Goal: Book appointment/travel/reservation

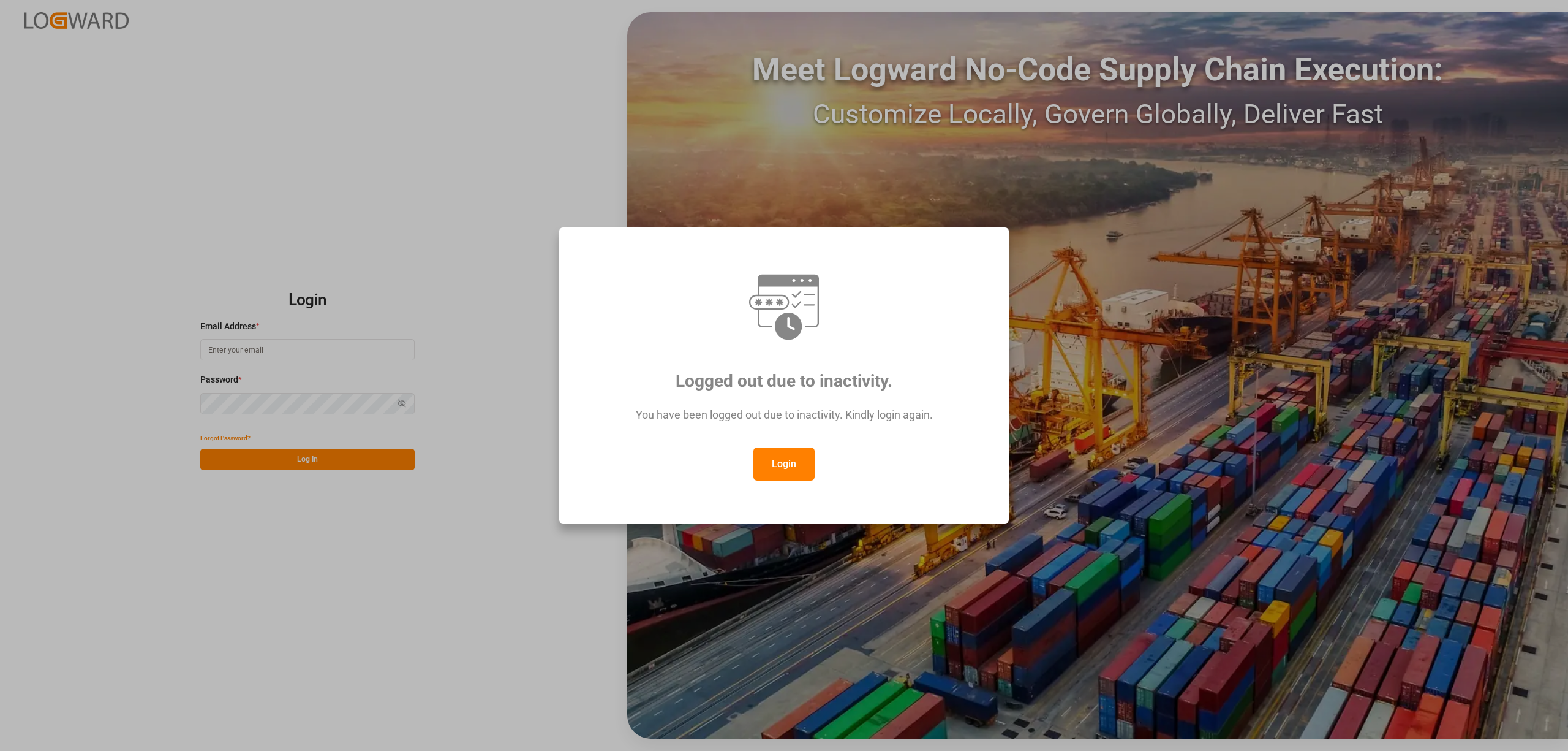
click at [767, 457] on button "Login" at bounding box center [784, 464] width 62 height 33
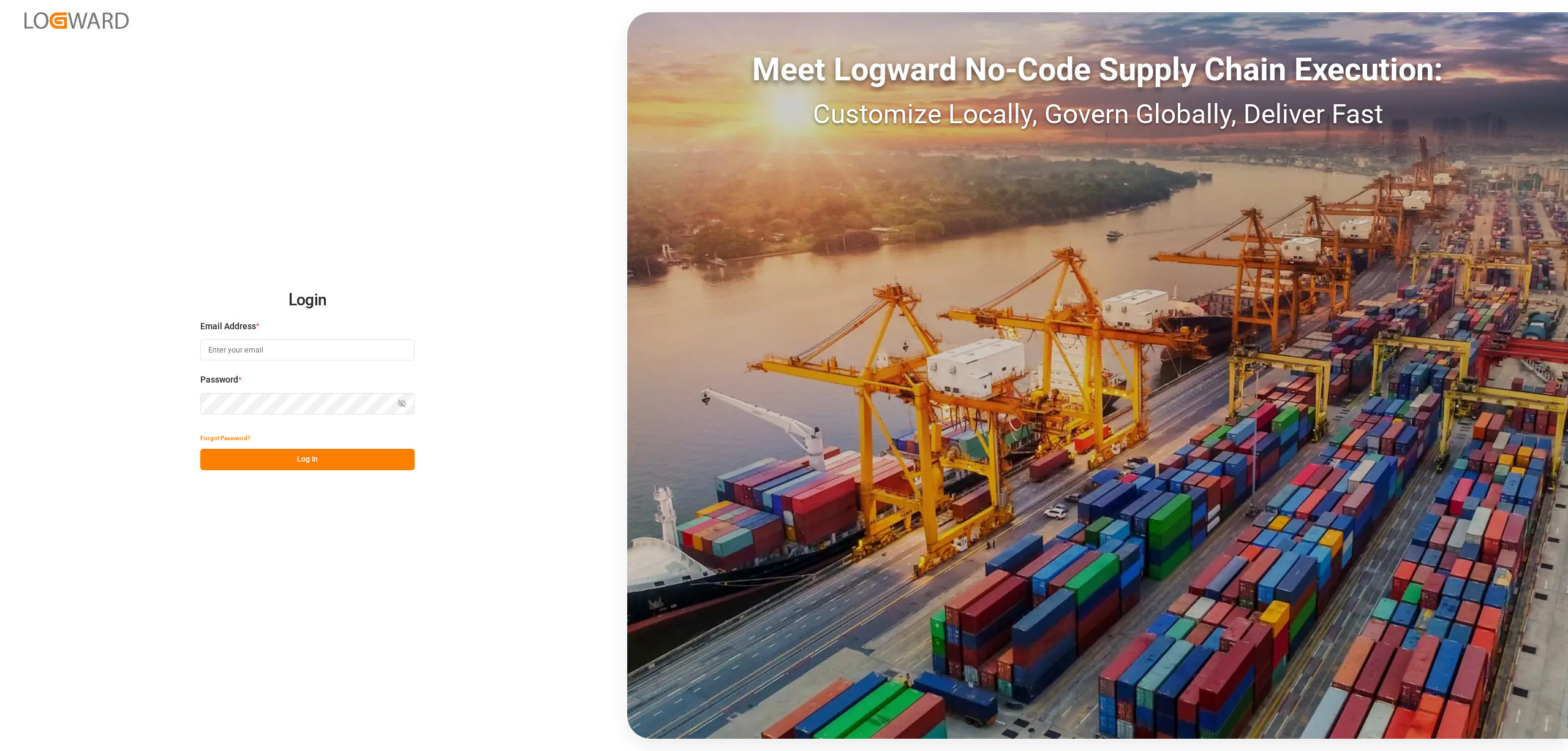
click at [273, 343] on input at bounding box center [307, 349] width 214 height 22
type input "[EMAIL_ADDRESS][PERSON_NAME][DOMAIN_NAME]"
click at [358, 452] on button "Log In" at bounding box center [307, 459] width 214 height 22
click at [357, 456] on div "Forgot Password? Please wait" at bounding box center [307, 448] width 214 height 43
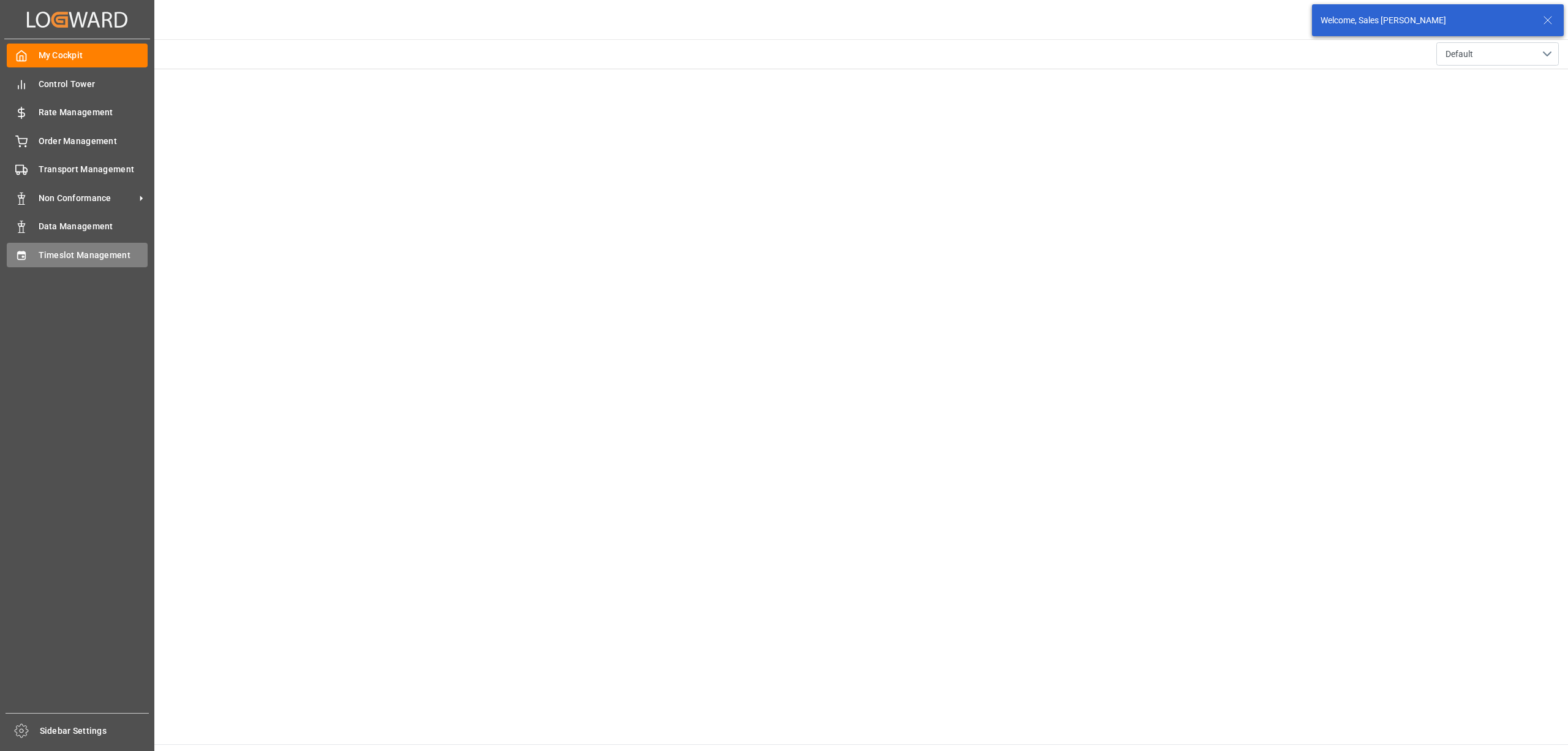
click at [49, 254] on span "Timeslot Management" at bounding box center [94, 255] width 110 height 13
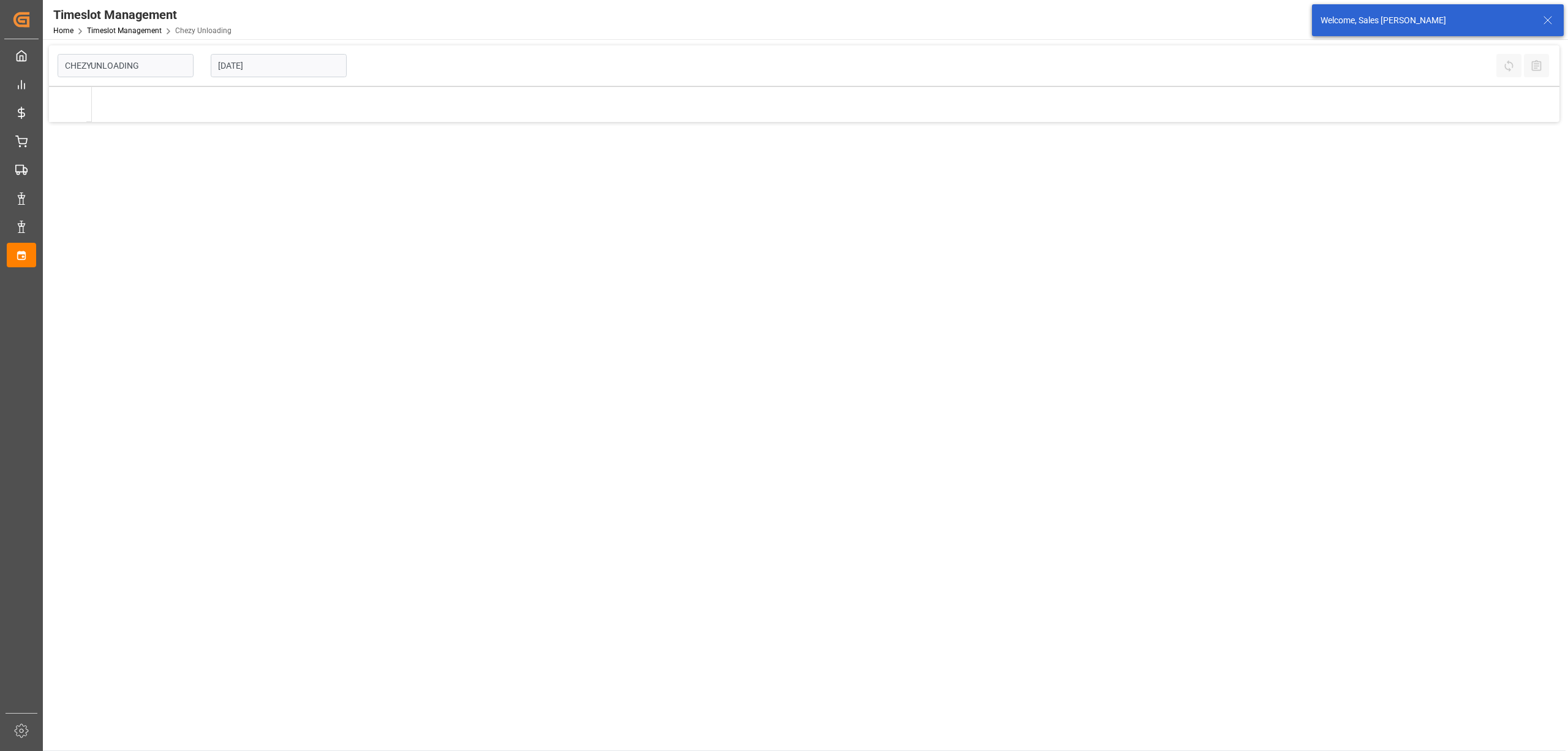
type input "Chezy Unloading"
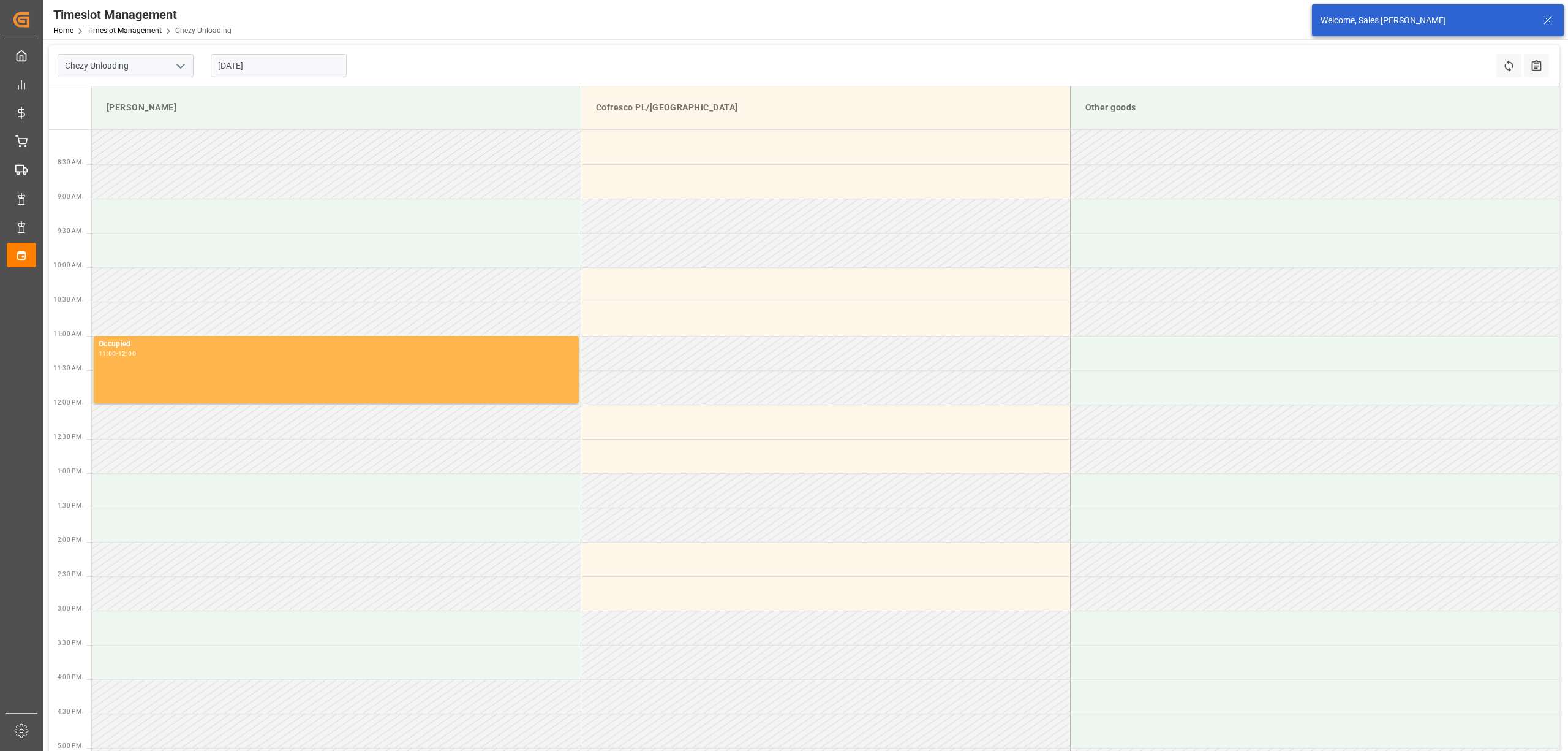
click at [321, 69] on input "[DATE]" at bounding box center [278, 65] width 136 height 24
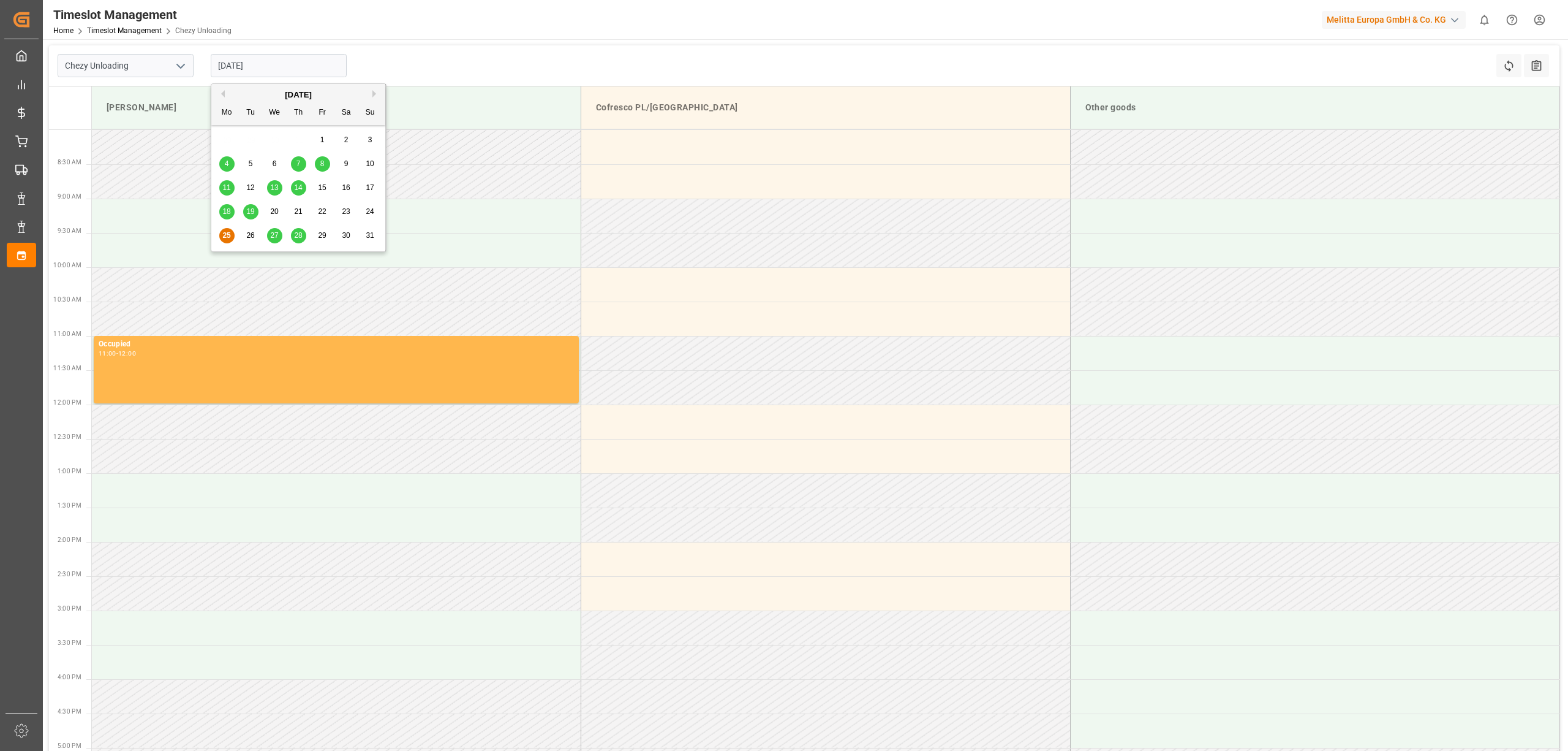
click at [297, 236] on span "28" at bounding box center [298, 235] width 8 height 9
type input "[DATE]"
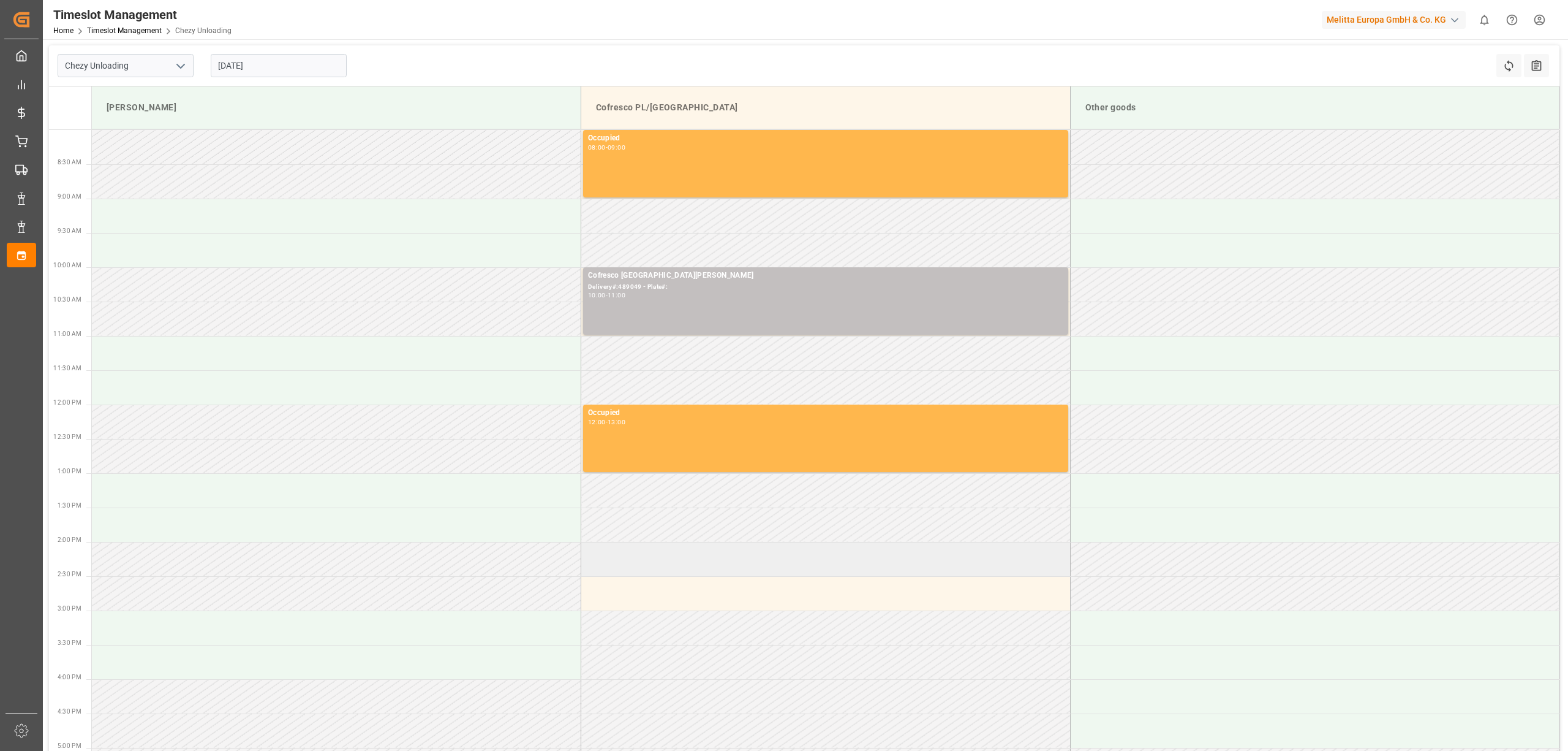
click at [684, 562] on td at bounding box center [826, 559] width 489 height 34
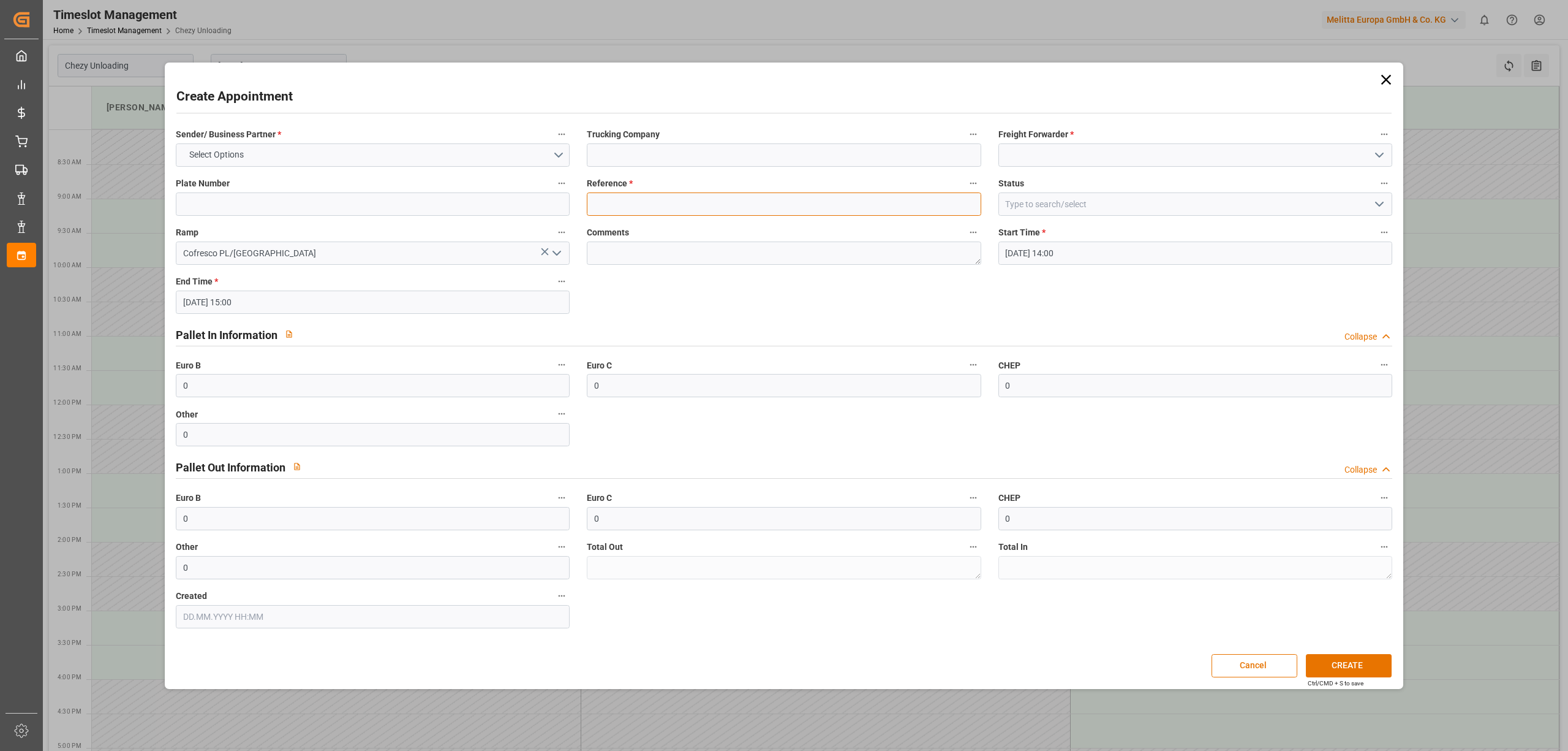
click at [664, 199] on input at bounding box center [784, 204] width 394 height 24
type input "489048"
click at [1030, 150] on input at bounding box center [1195, 155] width 394 height 24
click at [1030, 174] on div "[PERSON_NAME]" at bounding box center [1195, 182] width 392 height 27
type input "[PERSON_NAME]"
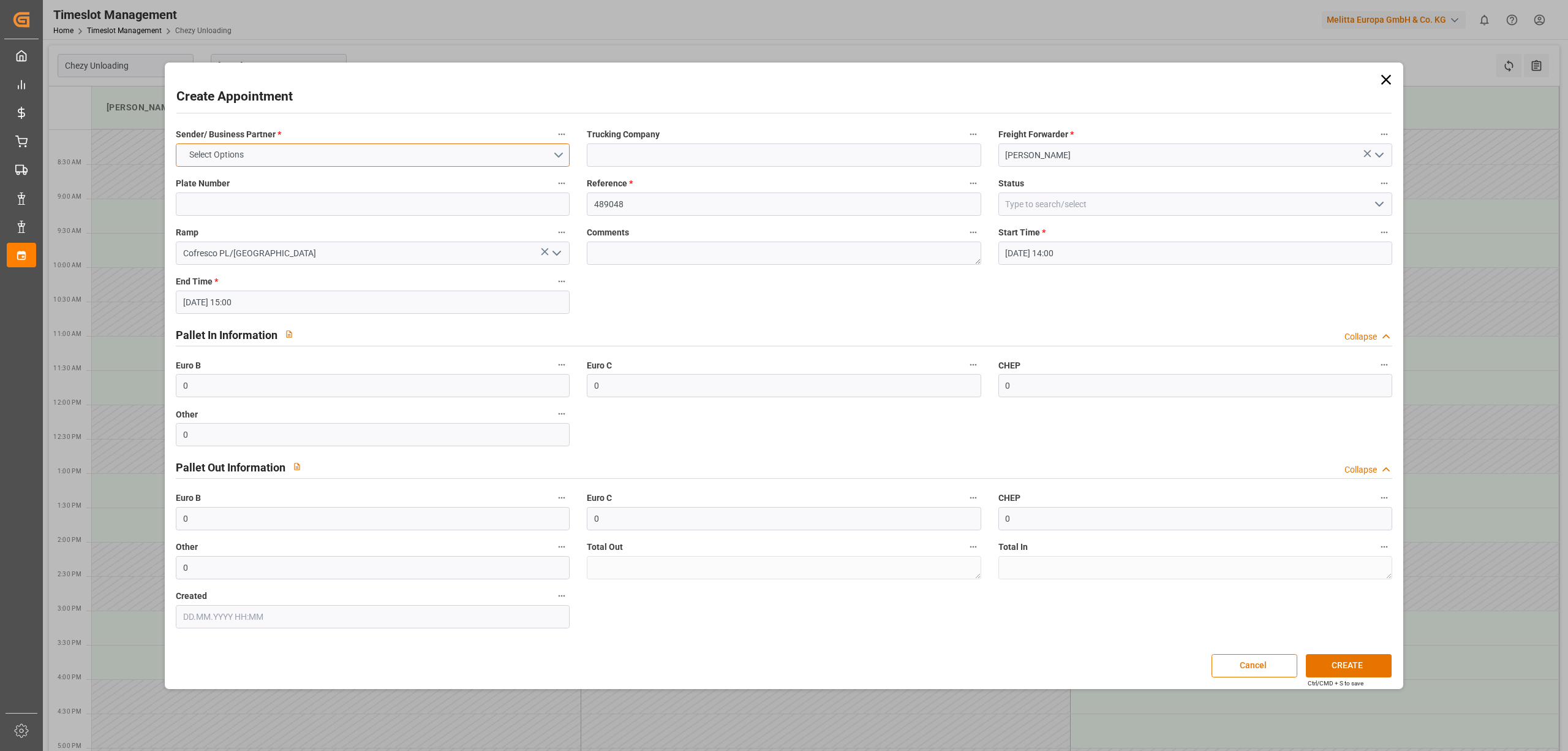
click at [374, 152] on button "Select Options" at bounding box center [373, 155] width 394 height 24
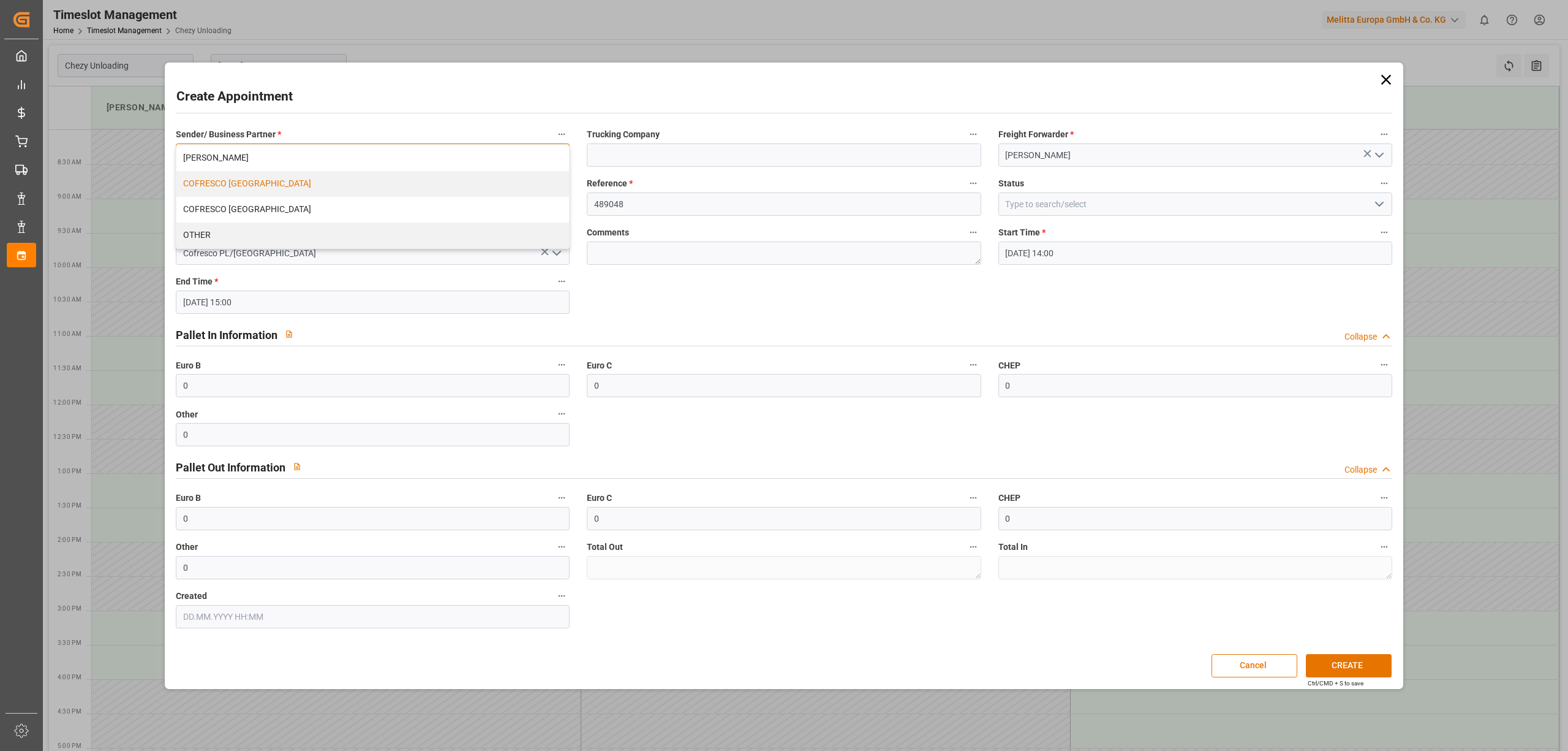
click at [338, 186] on div "COFRESCO [GEOGRAPHIC_DATA]" at bounding box center [373, 183] width 392 height 26
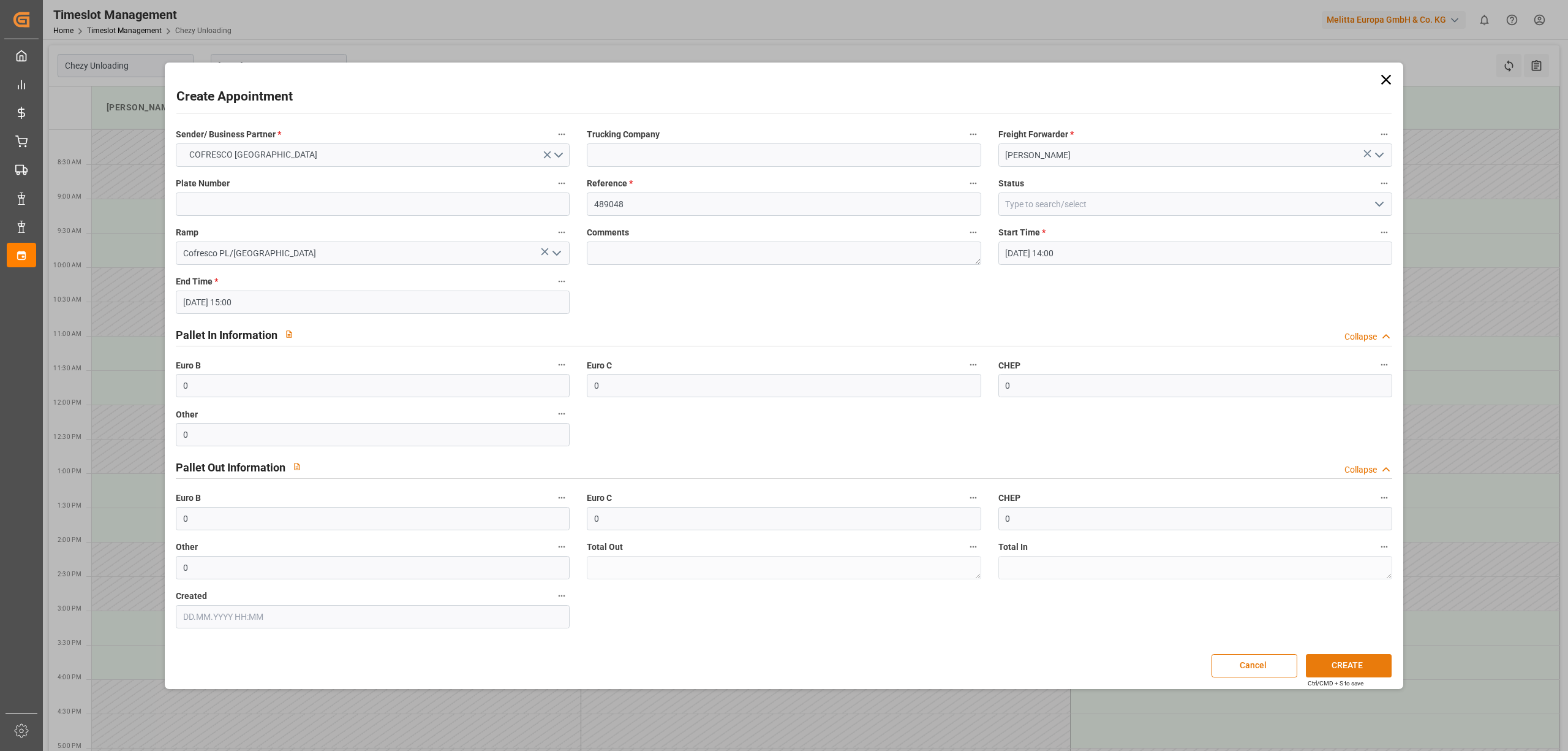
click at [1355, 669] on button "CREATE" at bounding box center [1349, 665] width 85 height 24
